Goal: Task Accomplishment & Management: Complete application form

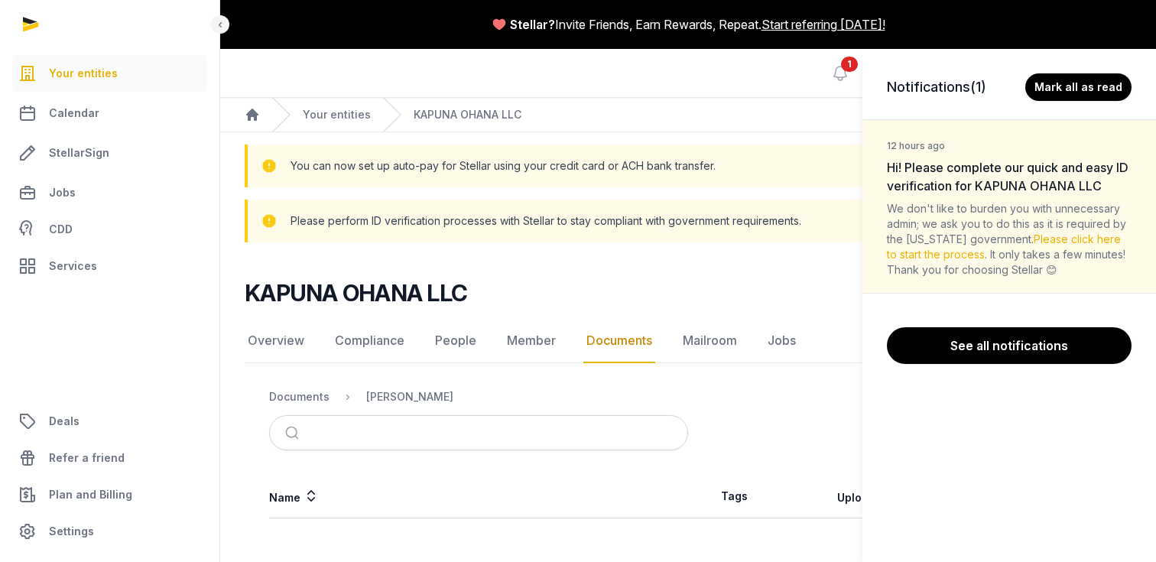
click at [607, 342] on div "Notifications (1) [PERSON_NAME] all as read 12 hours ago Hi! Please complete ou…" at bounding box center [578, 281] width 1156 height 562
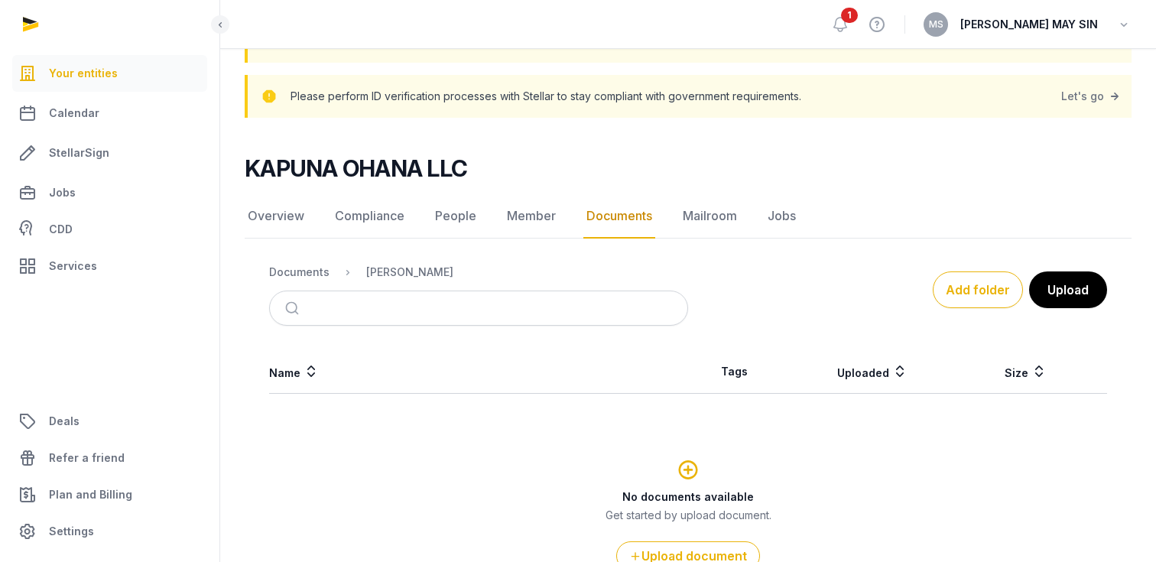
scroll to position [134, 0]
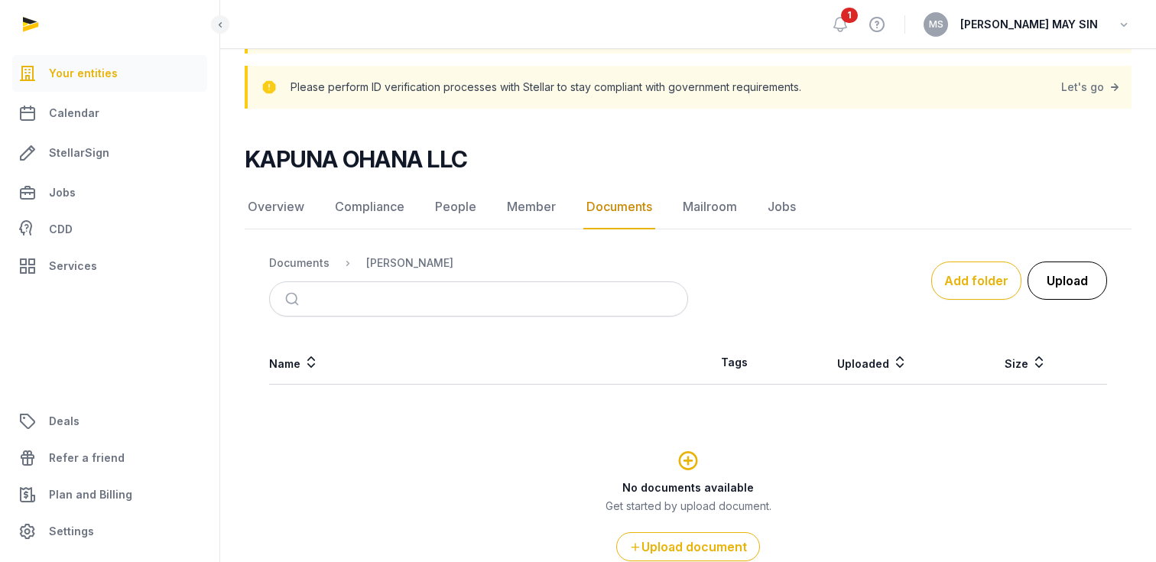
click at [1077, 283] on button "Upload" at bounding box center [1068, 281] width 80 height 38
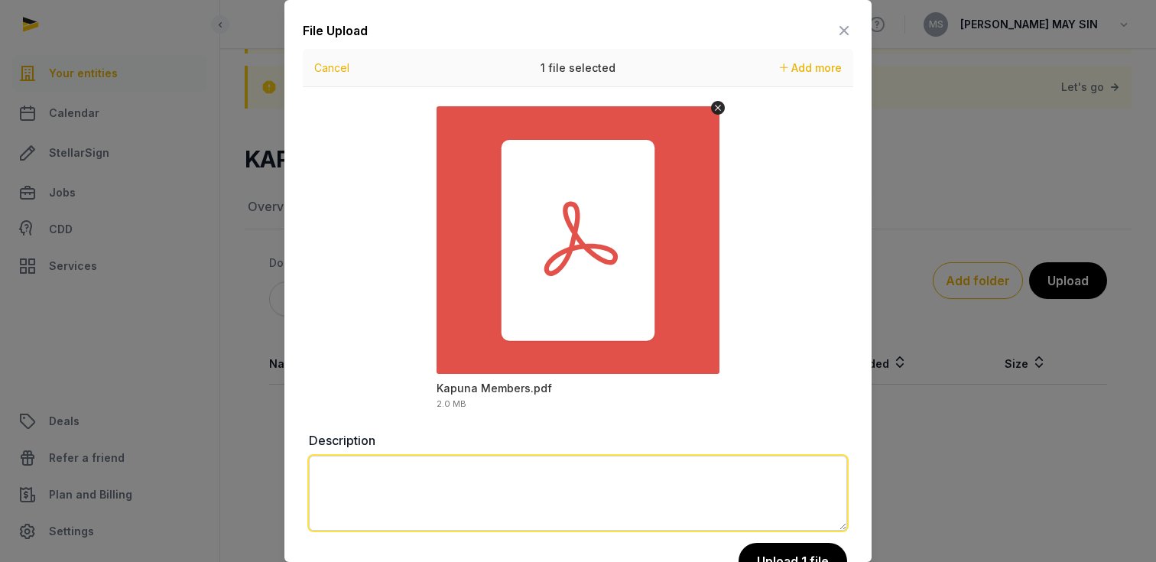
click at [380, 498] on textarea at bounding box center [578, 493] width 538 height 75
type textarea "**********"
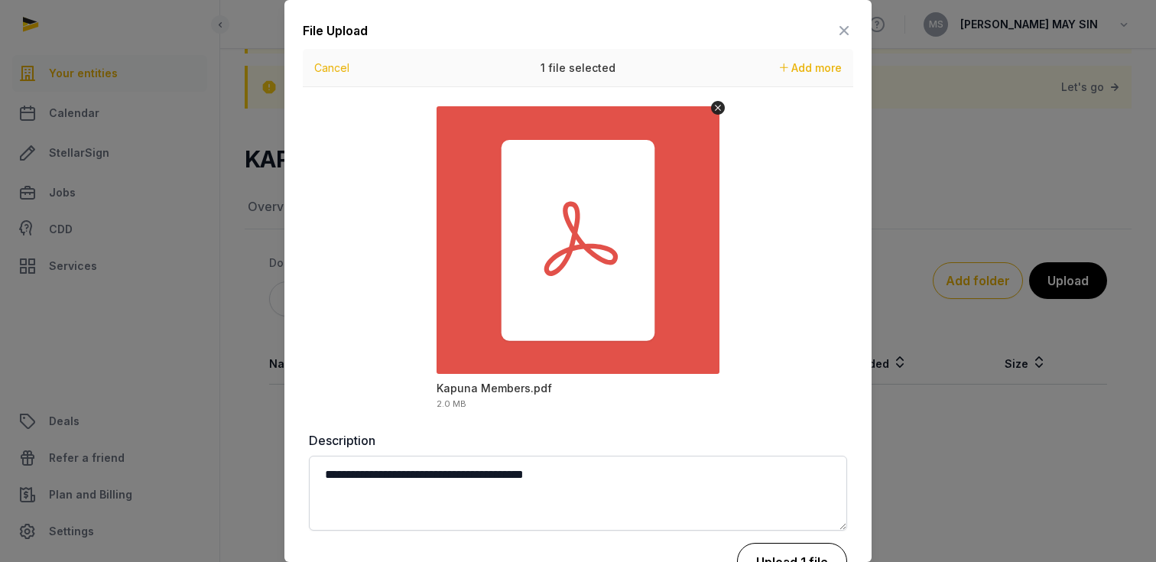
click at [778, 552] on button "Upload 1 file" at bounding box center [792, 562] width 110 height 38
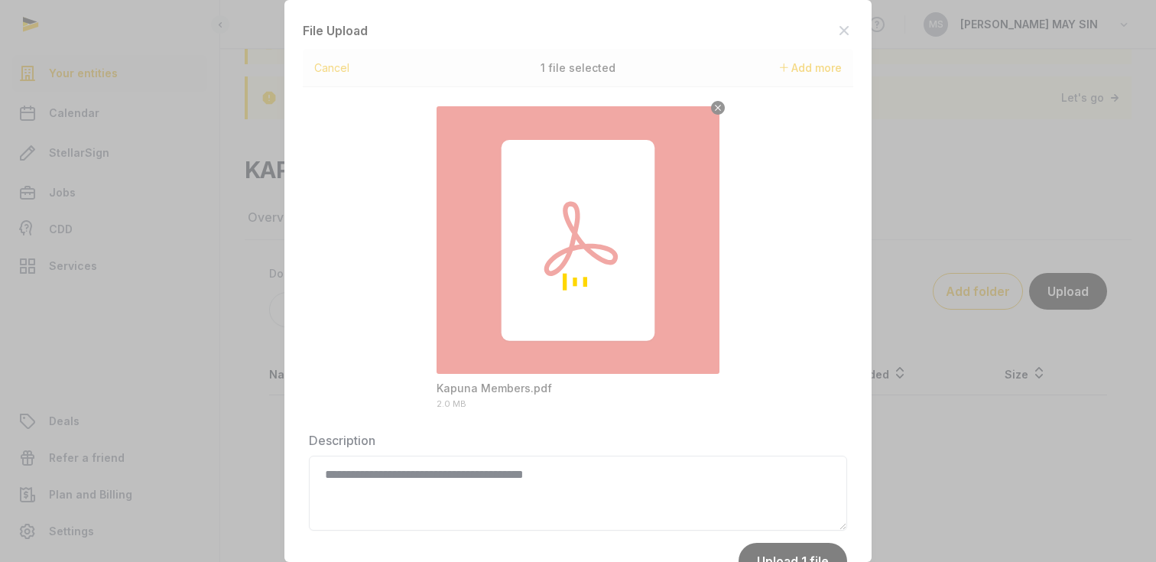
scroll to position [118, 0]
click at [720, 107] on div "Loading" at bounding box center [578, 281] width 1156 height 562
click at [845, 31] on div "Loading" at bounding box center [578, 281] width 1156 height 562
click at [894, 18] on div "Loading" at bounding box center [578, 281] width 1156 height 562
click at [756, 123] on div "Loading" at bounding box center [578, 281] width 1156 height 562
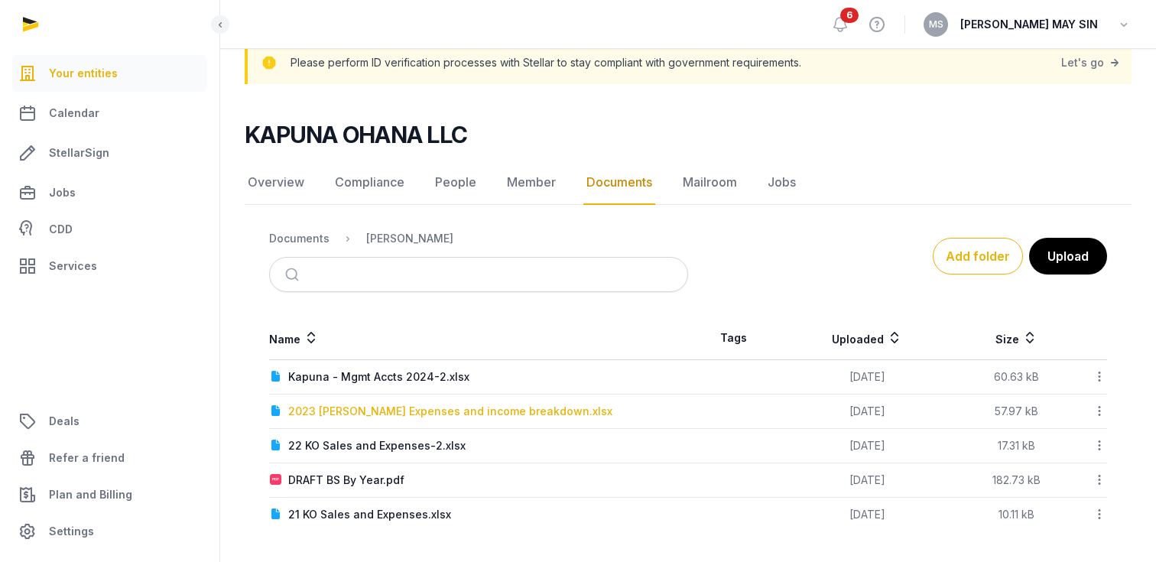
scroll to position [158, 0]
click at [790, 259] on div "Add folder Upload" at bounding box center [897, 256] width 419 height 37
click at [986, 256] on button "Add folder" at bounding box center [978, 256] width 90 height 37
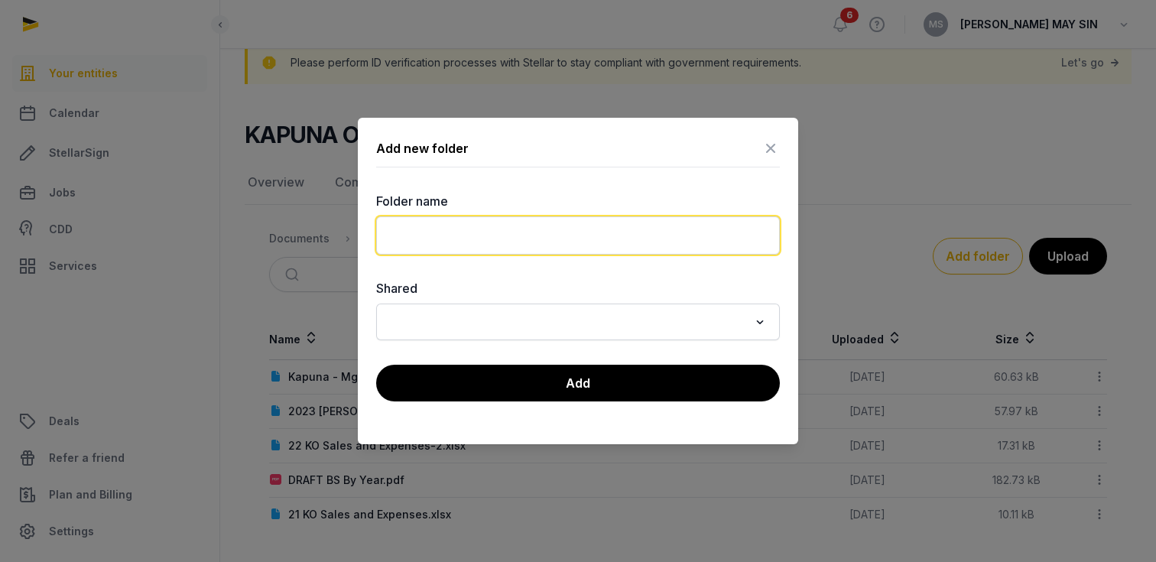
click at [666, 234] on input "text" at bounding box center [578, 235] width 404 height 38
drag, startPoint x: 450, startPoint y: 239, endPoint x: 580, endPoint y: 236, distance: 130.1
click at [580, 236] on input "**********" at bounding box center [578, 235] width 404 height 38
type input "**********"
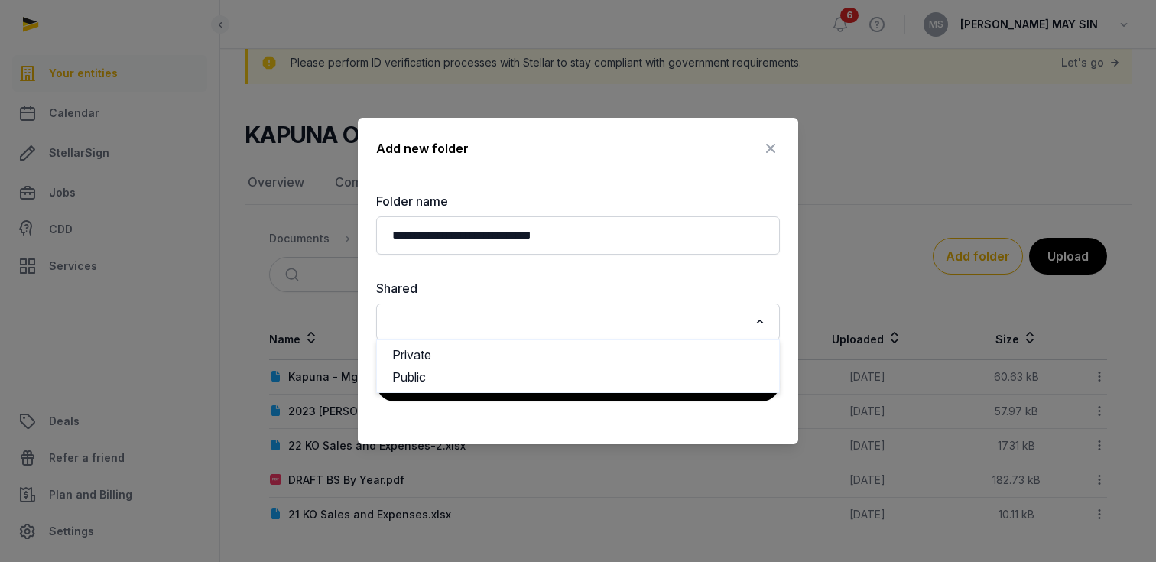
click at [466, 320] on input "Search for option" at bounding box center [566, 321] width 363 height 21
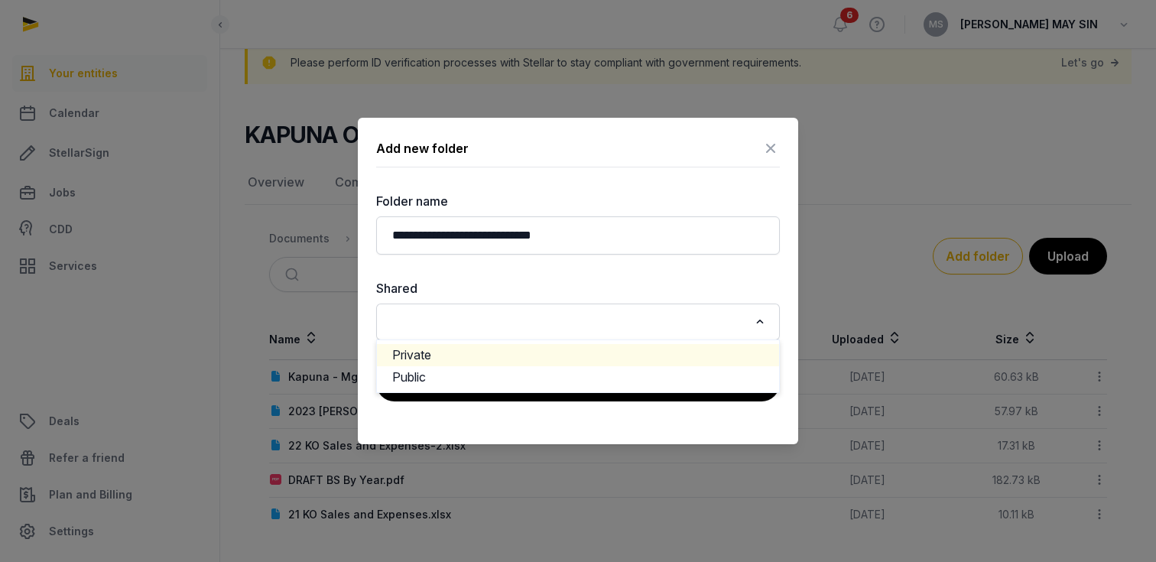
click at [450, 356] on li "Private" at bounding box center [578, 355] width 402 height 22
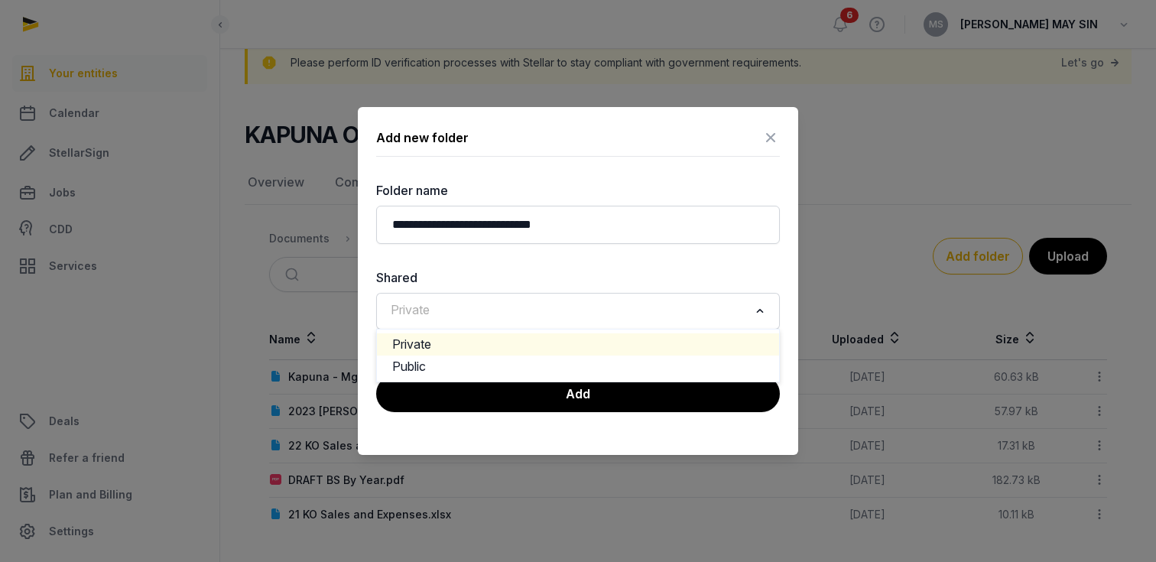
click at [504, 314] on input "Search for option" at bounding box center [566, 311] width 363 height 21
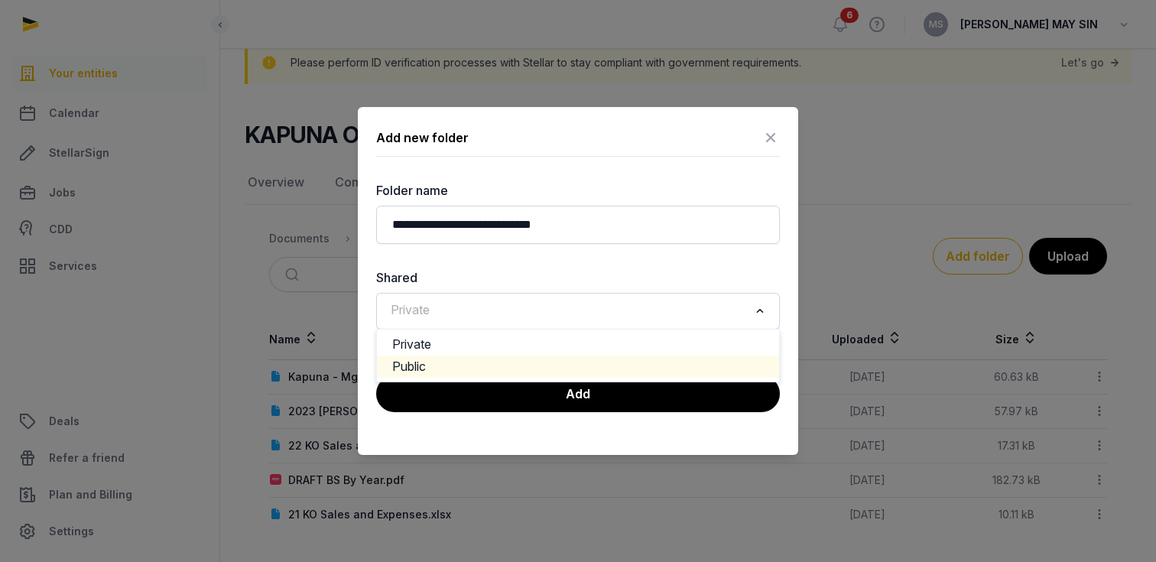
click at [462, 362] on li "Public" at bounding box center [578, 367] width 402 height 22
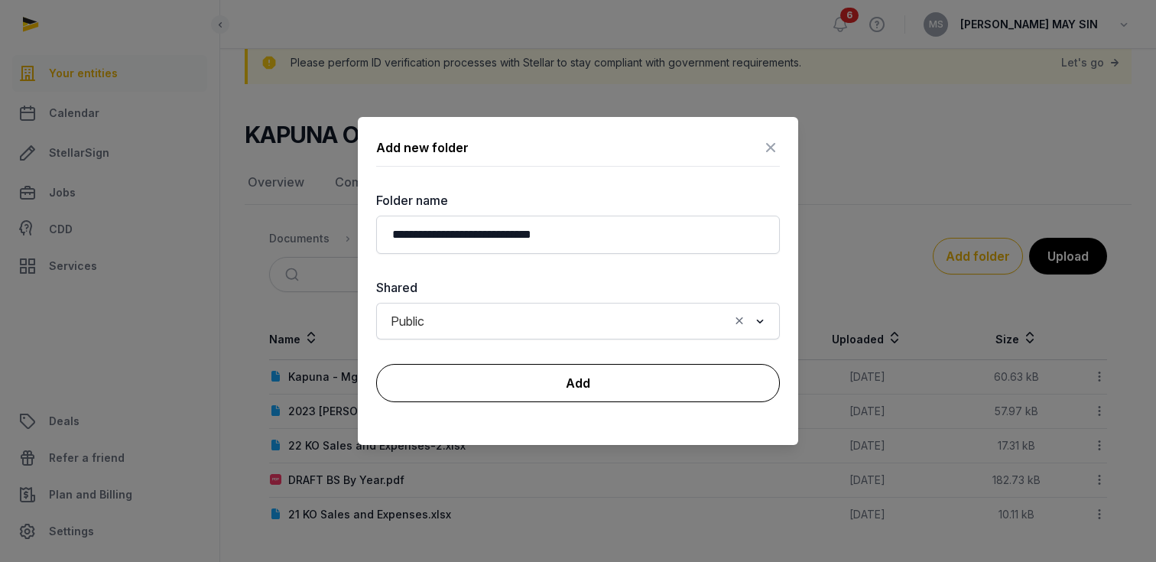
click at [506, 373] on button "Add" at bounding box center [578, 383] width 404 height 38
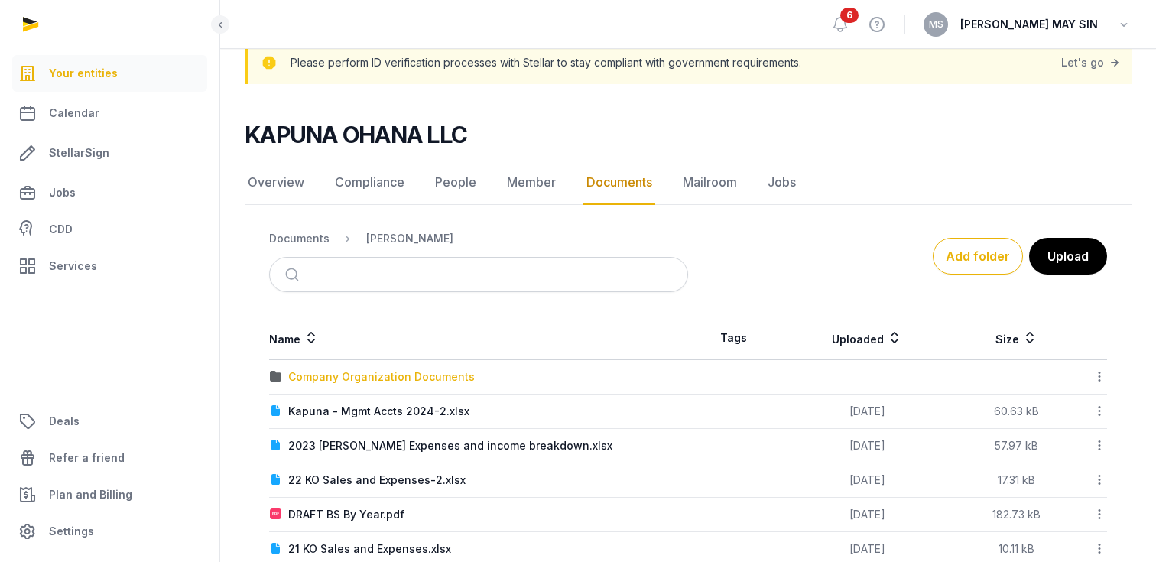
click at [374, 381] on div "Company Organization Documents" at bounding box center [381, 376] width 187 height 15
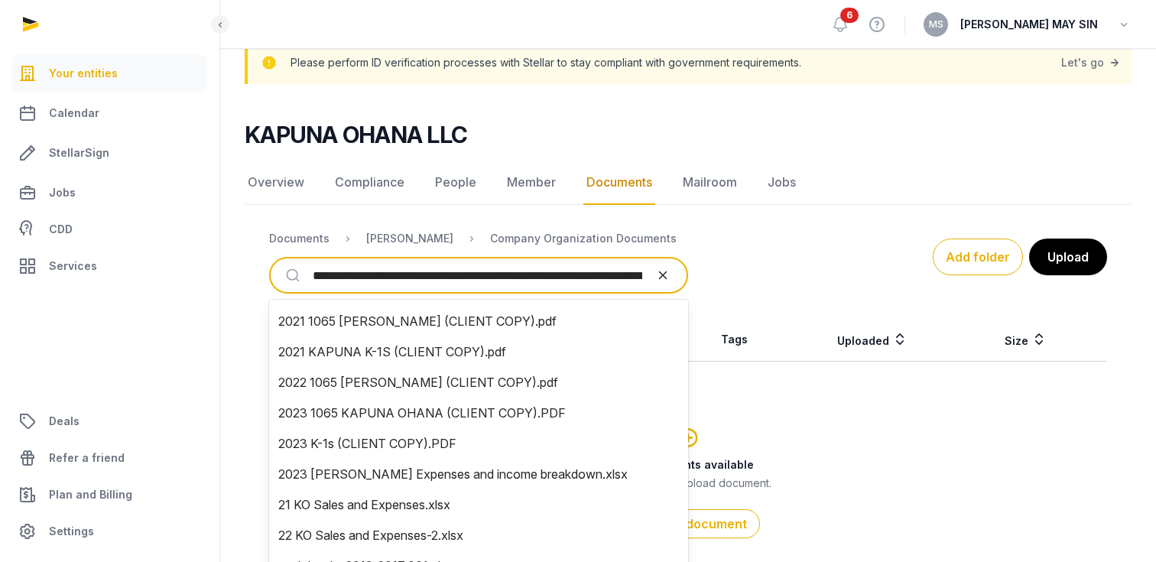
type input "**********"
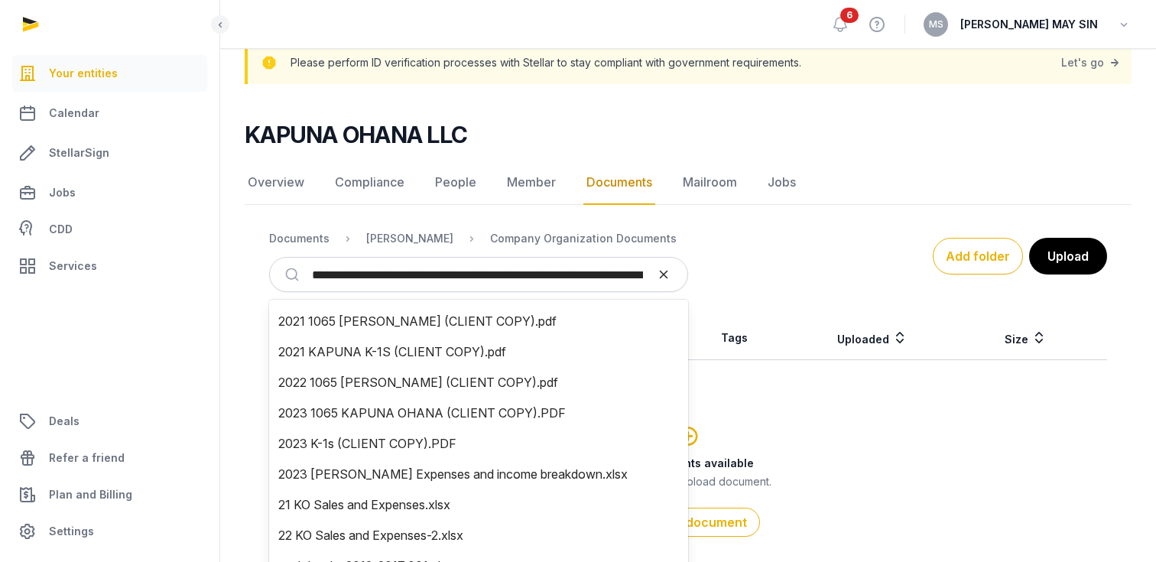
click at [656, 272] on icon "reset" at bounding box center [663, 275] width 15 height 14
click at [848, 216] on div "KAPUNA OHANA LLC Documents Overview Compliance People Member Documents Mailroom…" at bounding box center [688, 360] width 936 height 478
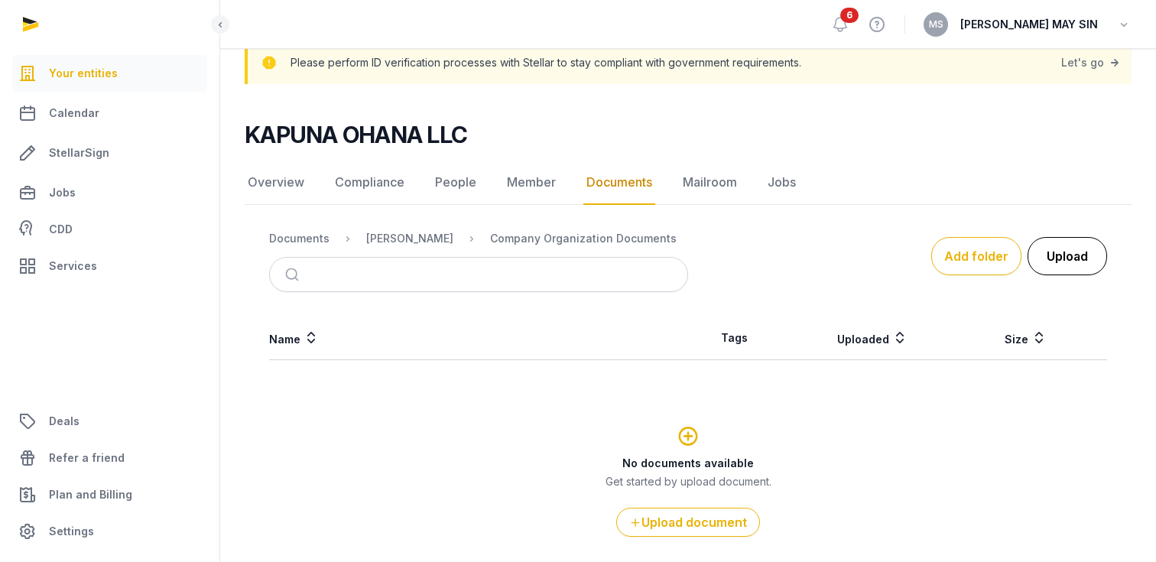
click at [1071, 250] on button "Upload" at bounding box center [1068, 256] width 80 height 38
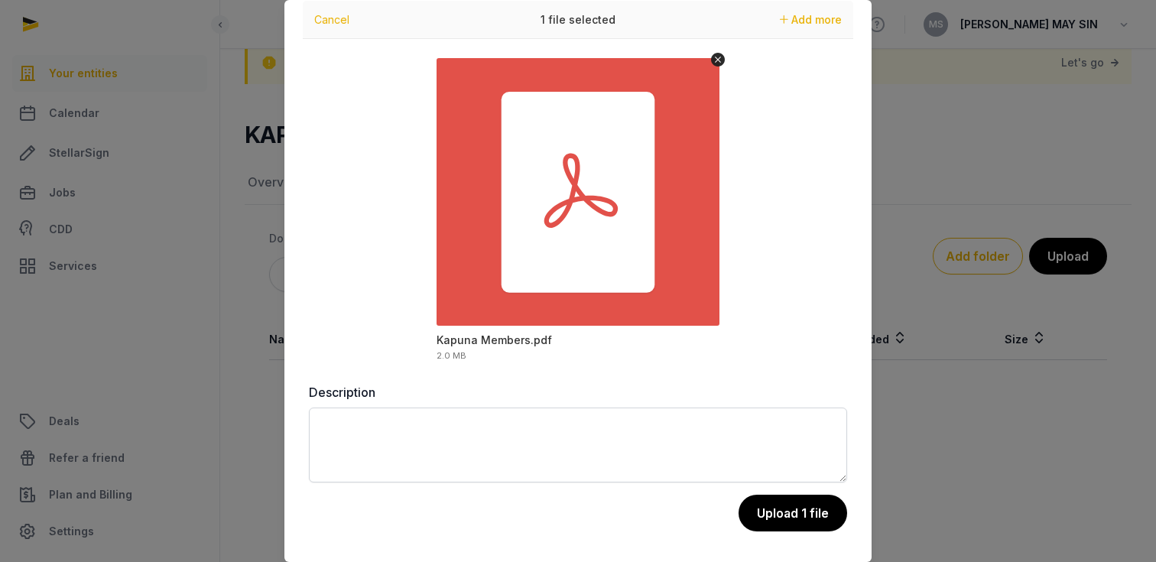
scroll to position [48, 0]
click at [779, 517] on button "Upload 1 file" at bounding box center [792, 514] width 110 height 38
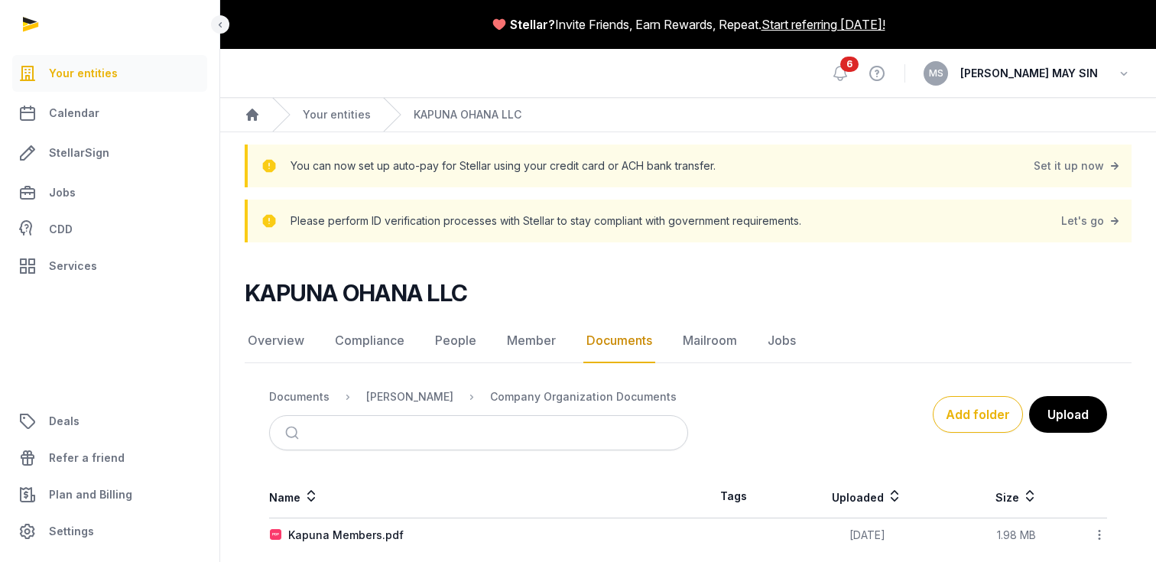
scroll to position [0, 0]
click at [850, 71] on icon at bounding box center [840, 73] width 18 height 18
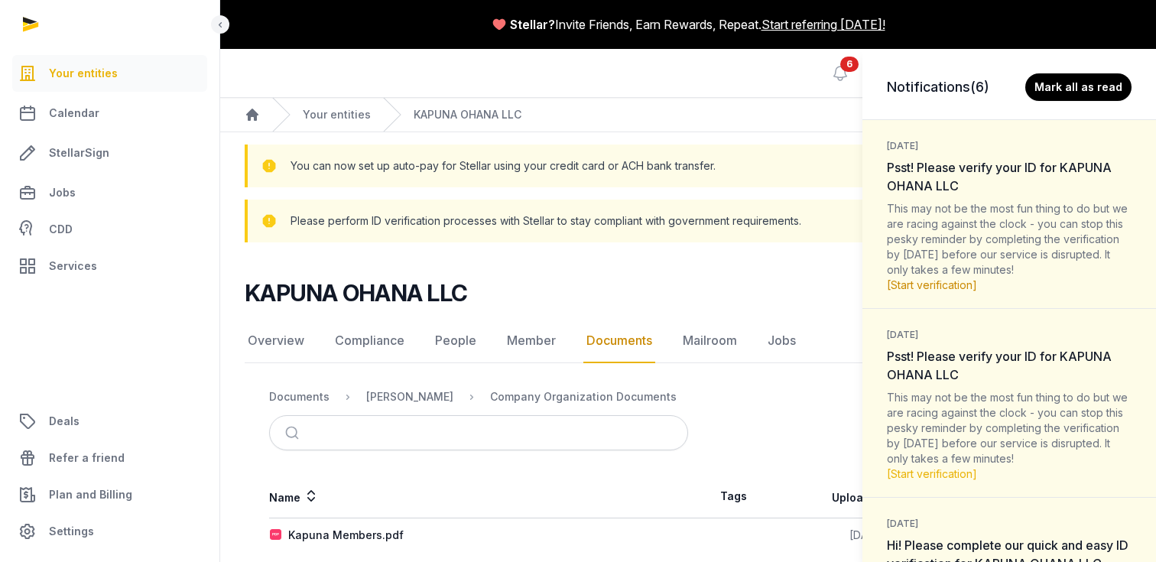
click at [943, 283] on link "[Start verification]" at bounding box center [932, 284] width 90 height 13
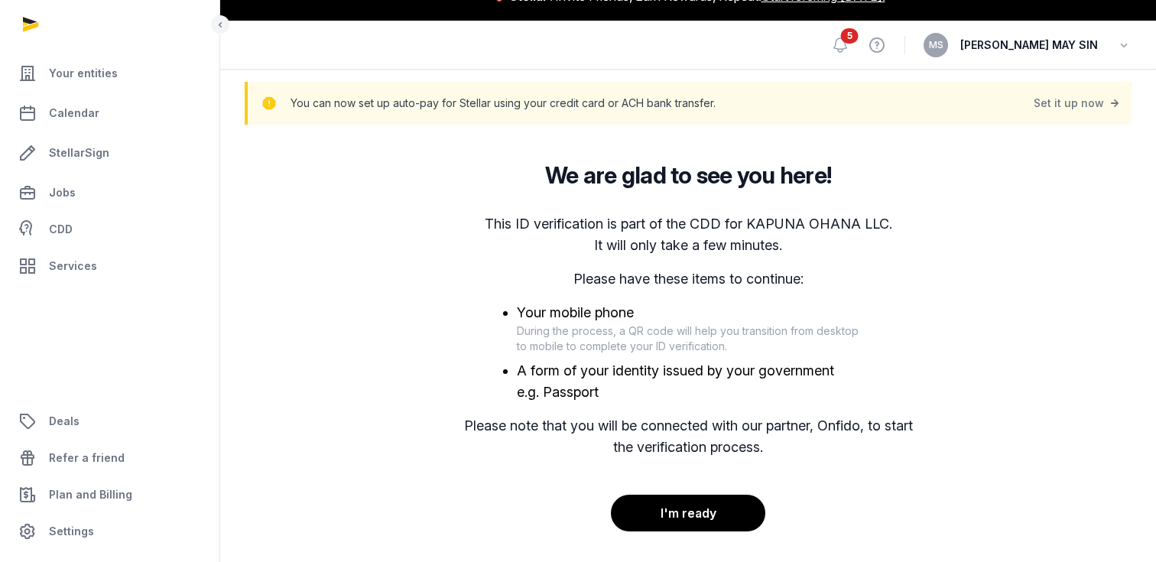
scroll to position [28, 0]
click at [923, 288] on div "This ID verification is part of the CDD for KAPUNA OHANA LLC. It will only take…" at bounding box center [688, 366] width 514 height 343
